Goal: Check status

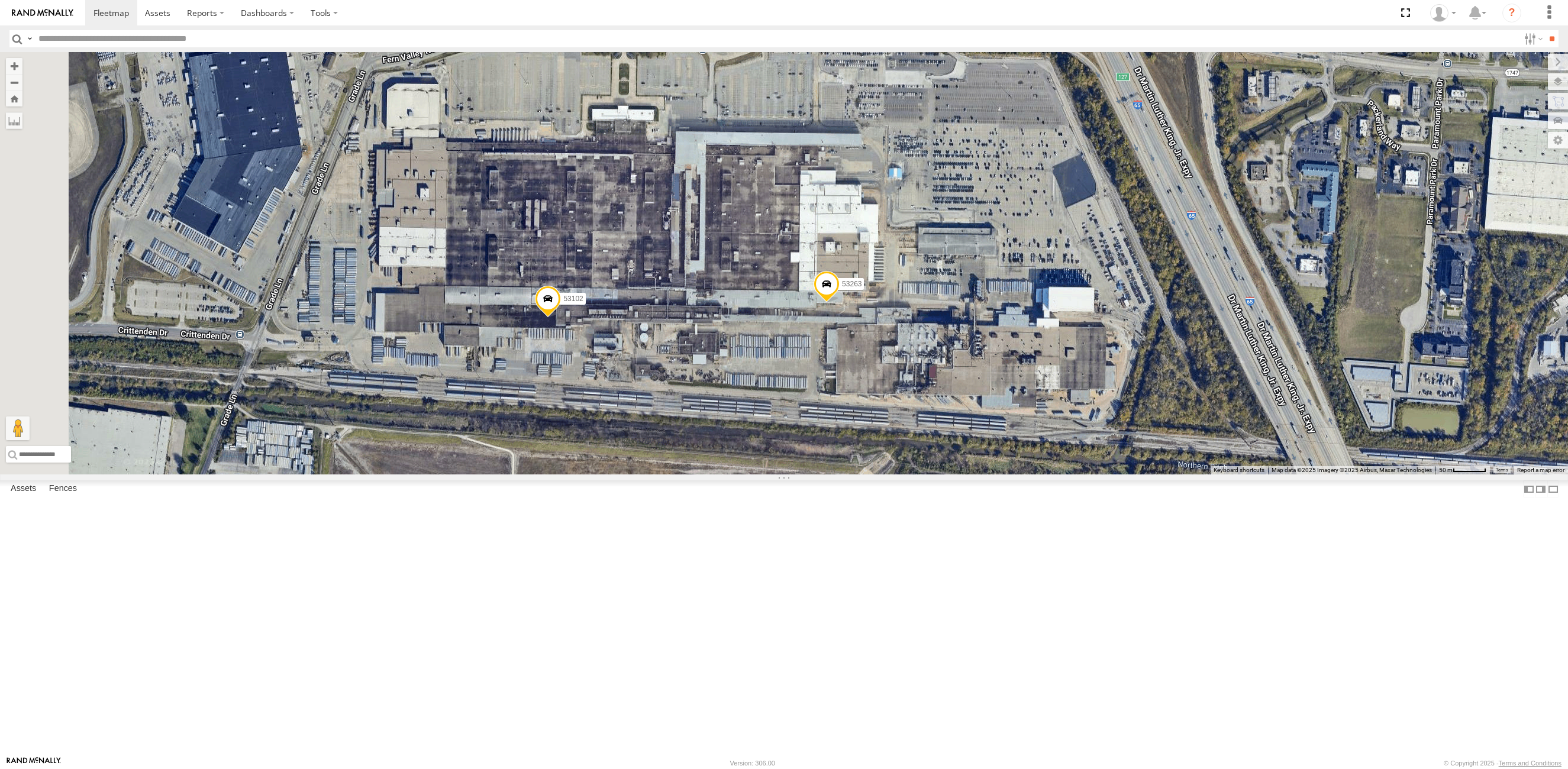
drag, startPoint x: 761, startPoint y: 371, endPoint x: 877, endPoint y: 423, distance: 127.1
click at [877, 423] on div "53139 53217 53253 53265 53141 53248 53271 53272 53203 53216 53225 53103 53281 5…" at bounding box center [784, 263] width 1568 height 423
click at [561, 318] on span at bounding box center [548, 302] width 26 height 32
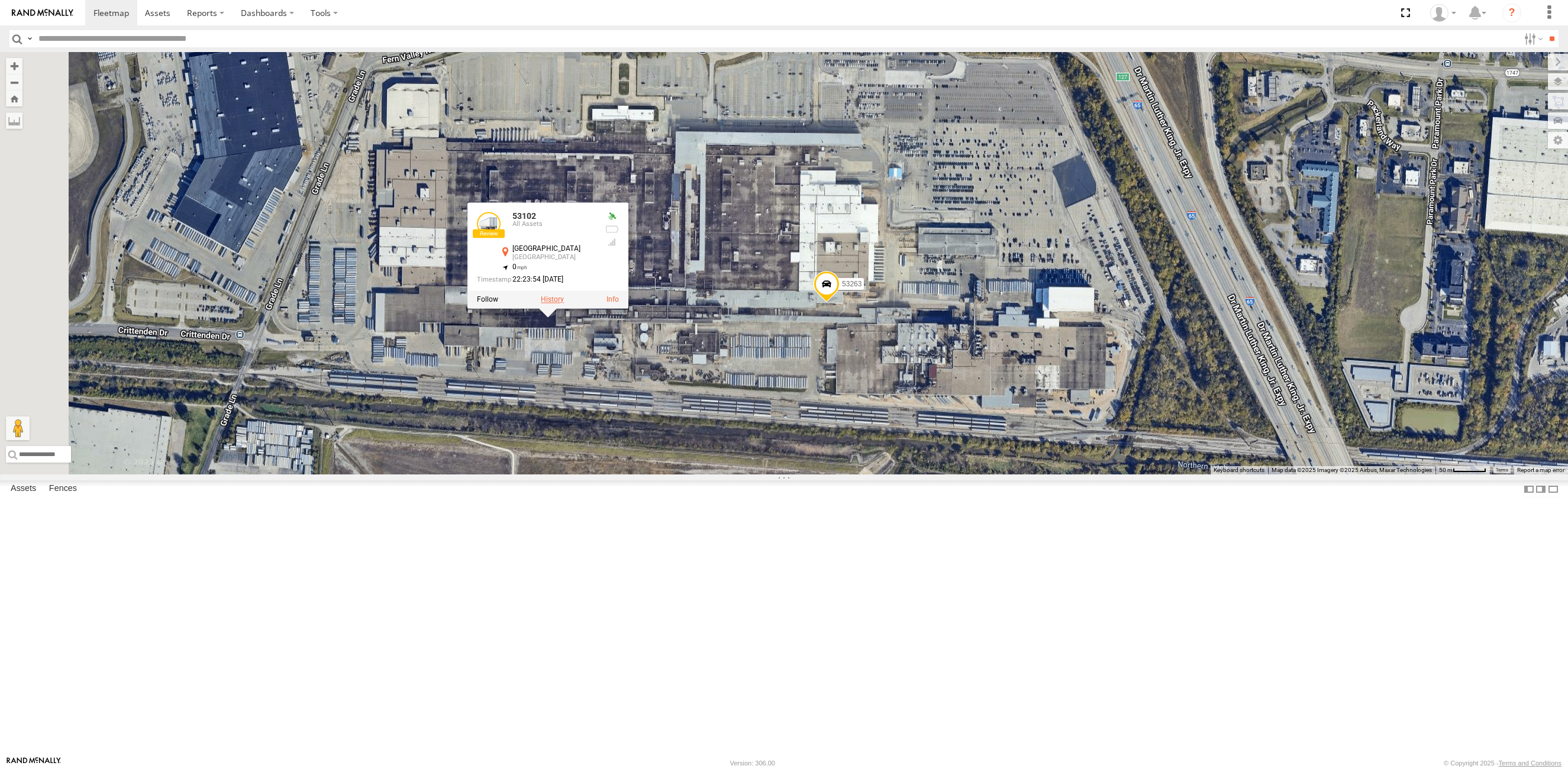
click at [564, 304] on label at bounding box center [552, 300] width 23 height 8
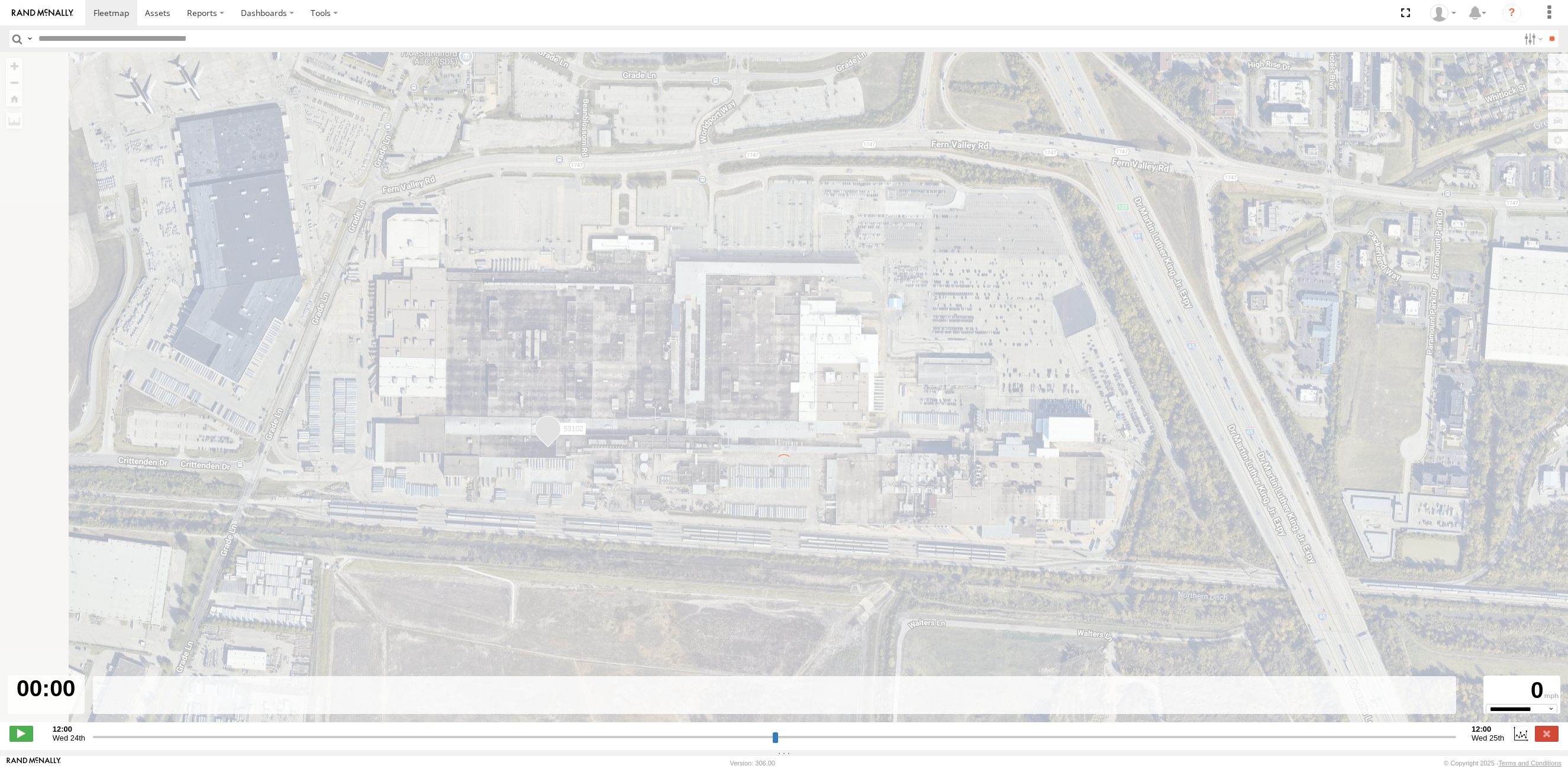
type input "**********"
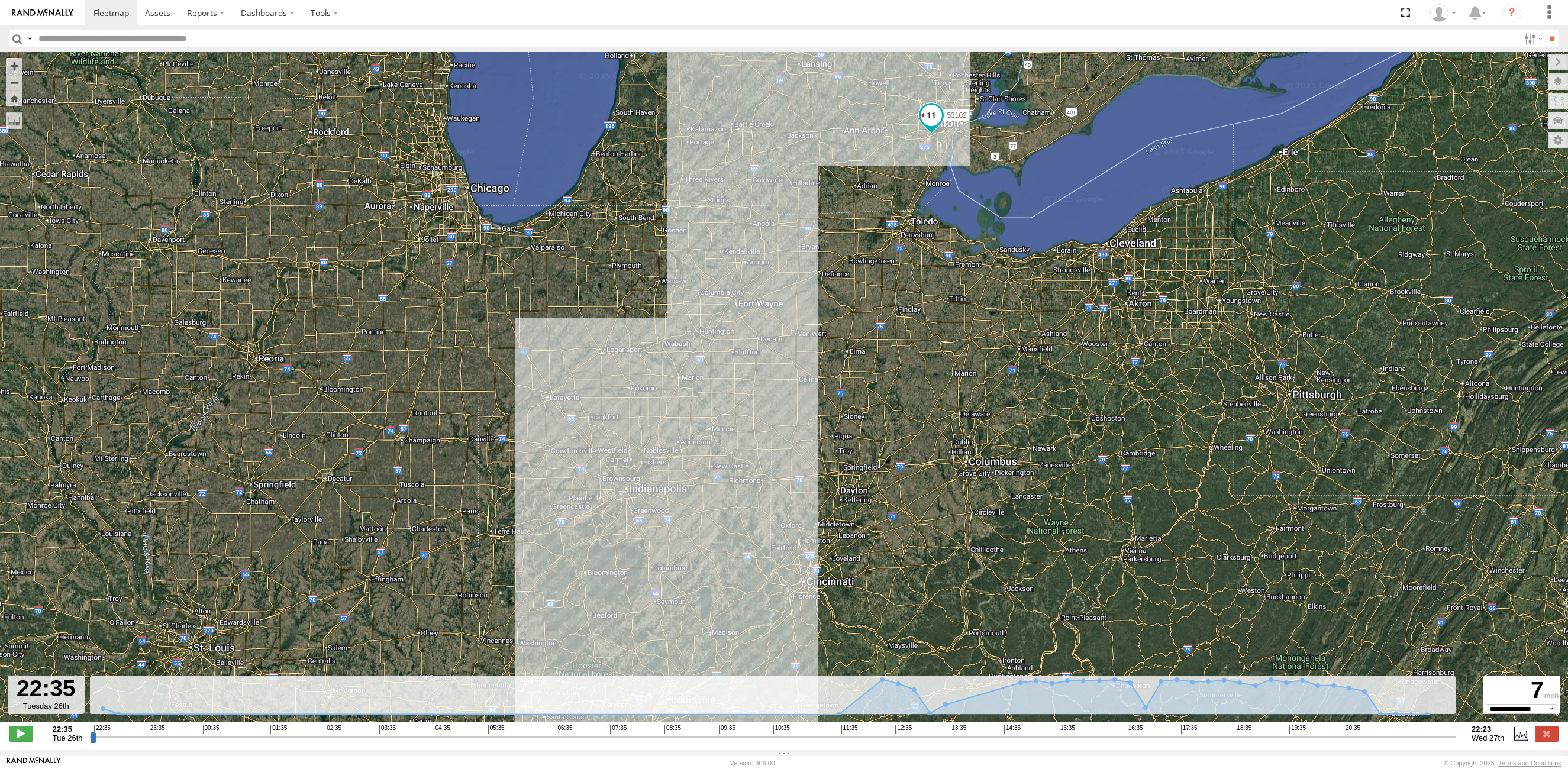
click at [13, 35] on input "button" at bounding box center [17, 38] width 15 height 17
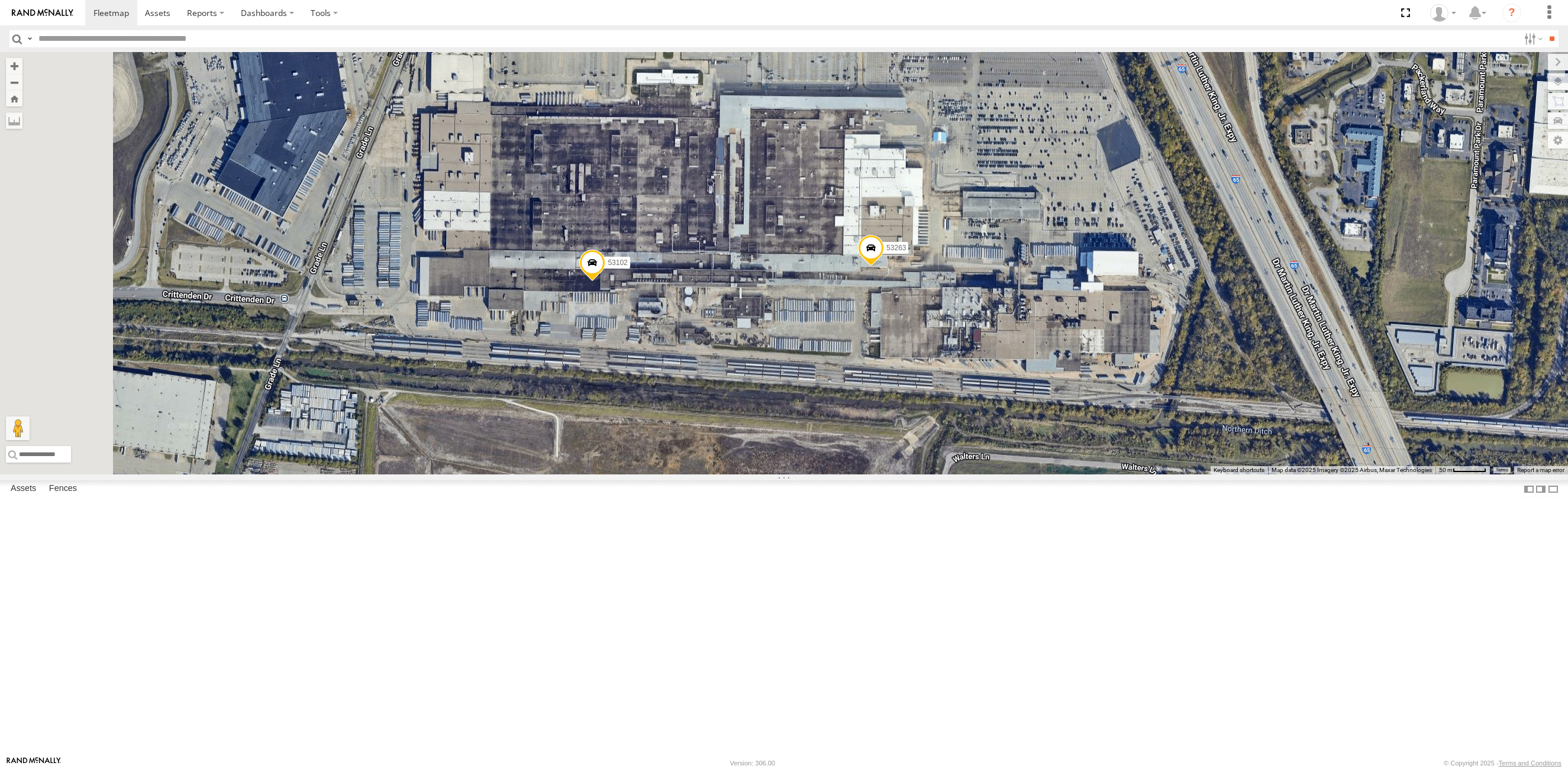
drag, startPoint x: 896, startPoint y: 421, endPoint x: 937, endPoint y: 391, distance: 50.8
click at [937, 391] on div "53271 53272 53151 53203 53104 53145 53133 53139 53217 53244 53253 53137 53265 5…" at bounding box center [784, 263] width 1568 height 423
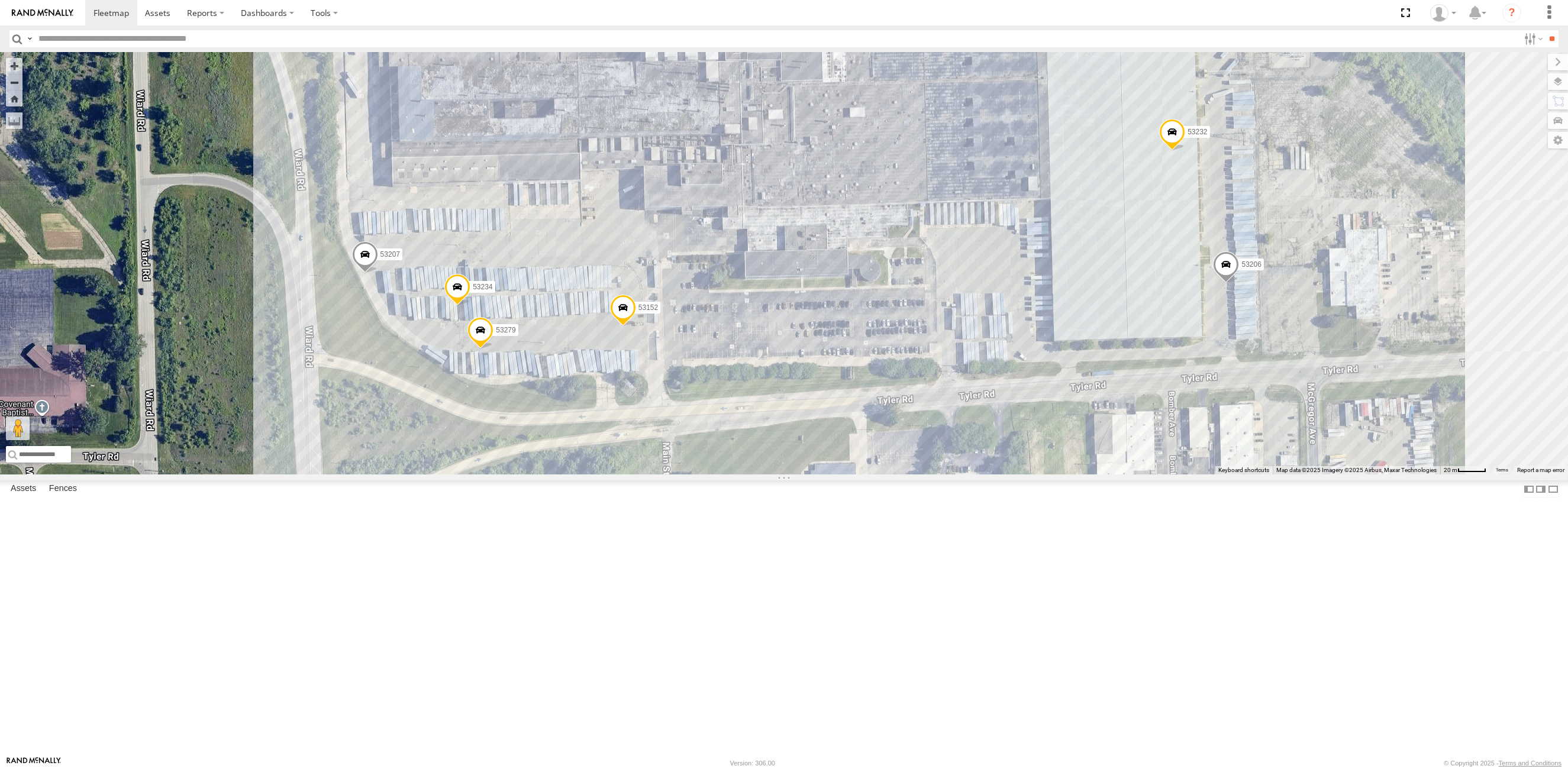
drag, startPoint x: 755, startPoint y: 582, endPoint x: 752, endPoint y: 589, distance: 7.6
click at [752, 475] on div "53271 53147 53216 53272 53225 53131 53151 53103 53203 53239 53104 53145 53238 5…" at bounding box center [784, 263] width 1568 height 423
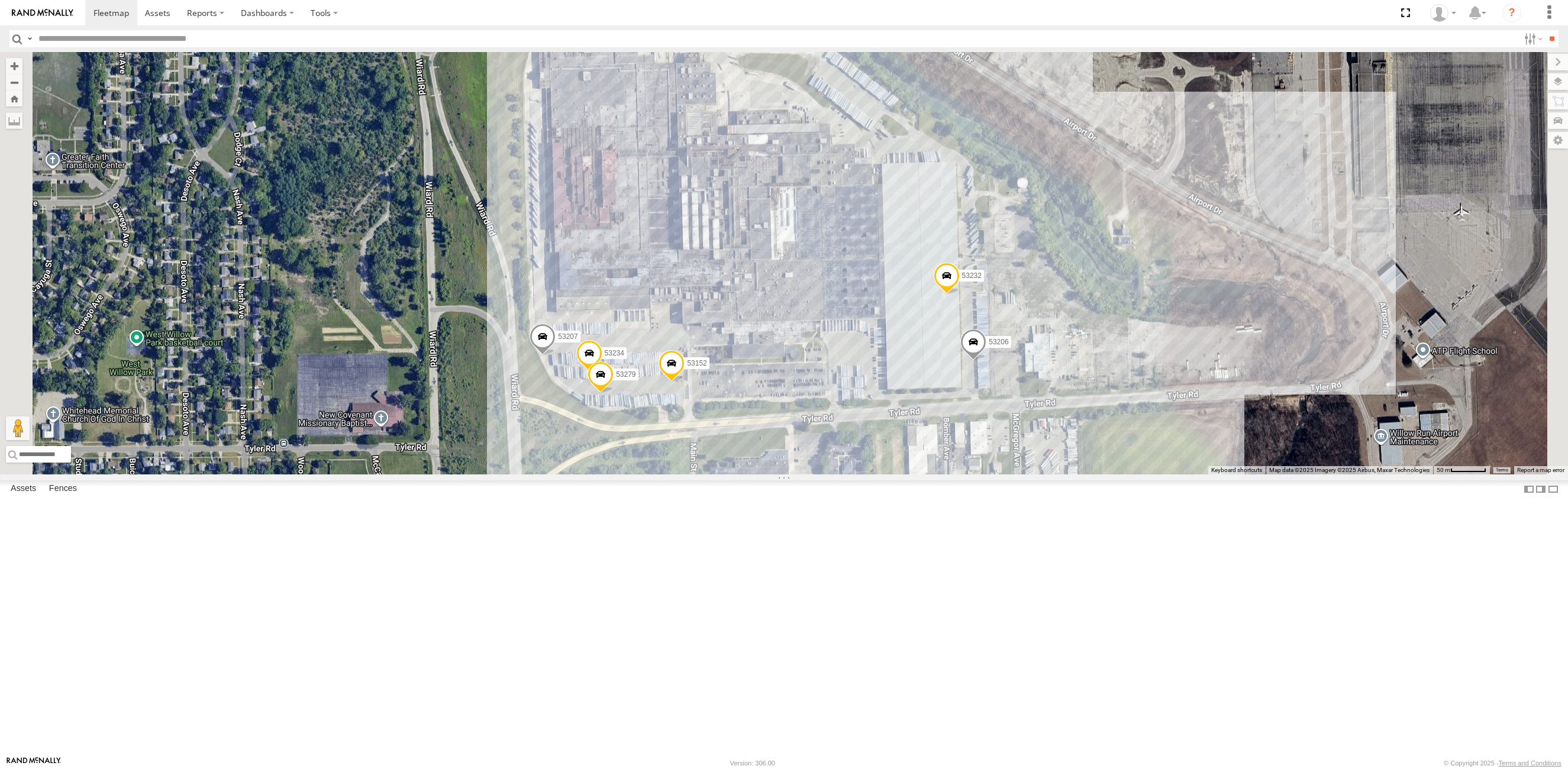
drag, startPoint x: 934, startPoint y: 244, endPoint x: 901, endPoint y: 376, distance: 136.1
click at [901, 376] on div "53271 53147 53216 53272 53225 53131 53151 53103 53203 53239 53104 53145 53238 5…" at bounding box center [784, 263] width 1568 height 423
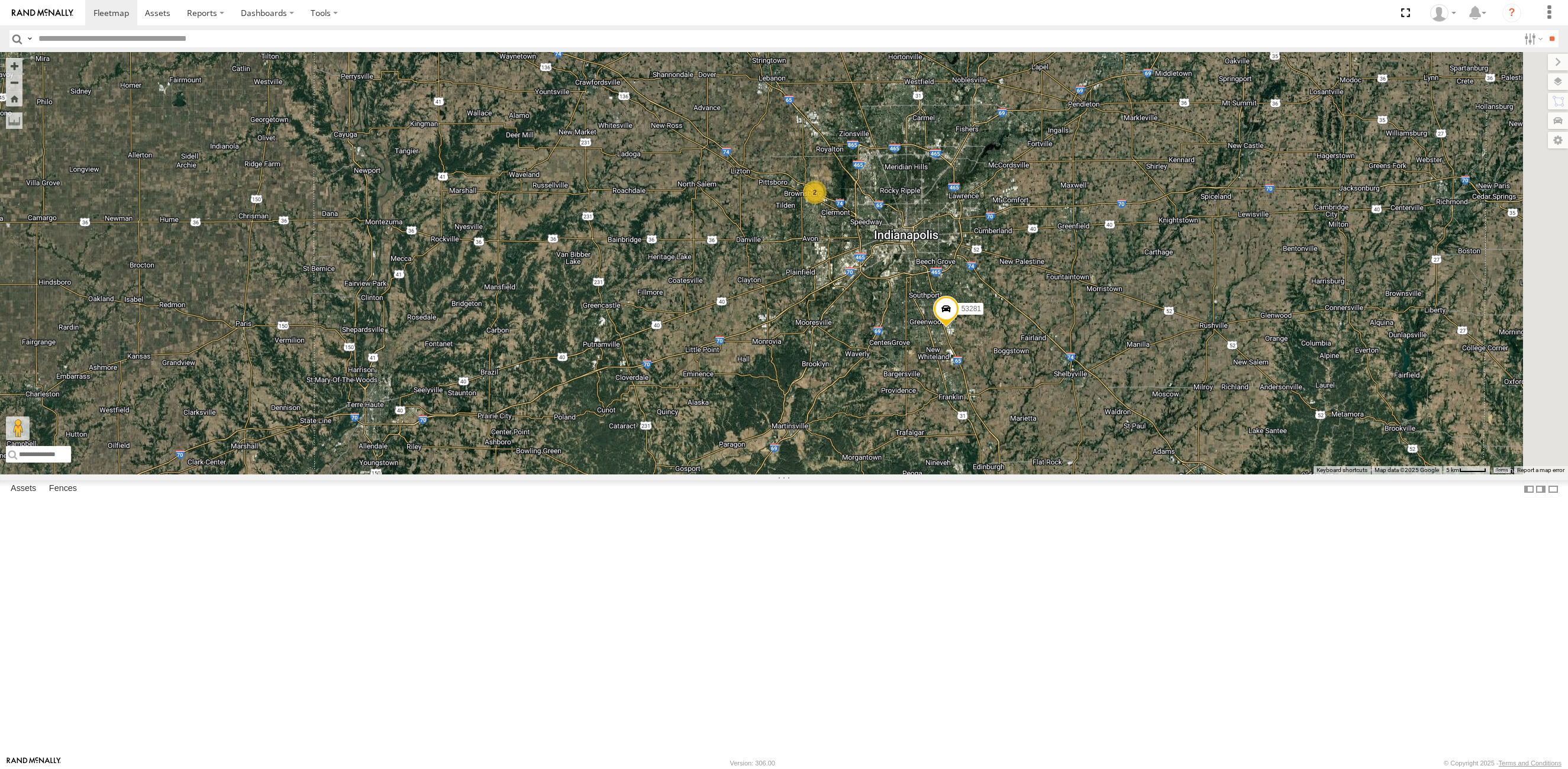
drag, startPoint x: 1136, startPoint y: 582, endPoint x: 805, endPoint y: 315, distance: 425.3
click at [805, 315] on div "53271 53272 53151 53203 53104 53145 53139 53217 53244 53253 53137 53265 53220 5…" at bounding box center [784, 263] width 1568 height 423
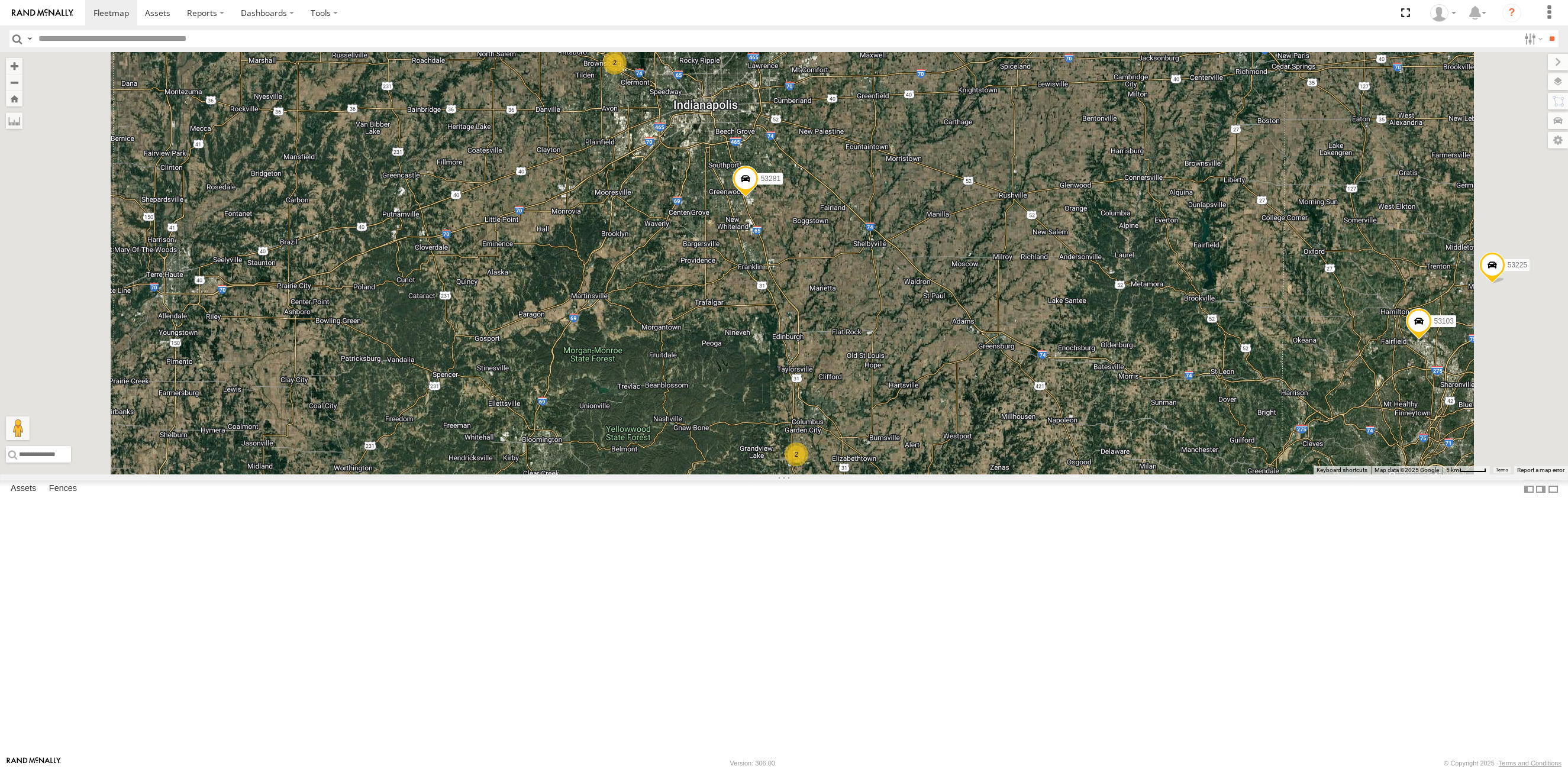
drag, startPoint x: 1016, startPoint y: 690, endPoint x: 986, endPoint y: 569, distance: 124.7
click at [986, 475] on div "53271 53272 53151 53203 53104 53145 53139 53217 53244 53253 53137 53265 53220 5…" at bounding box center [784, 263] width 1568 height 423
